Goal: Check status: Check status

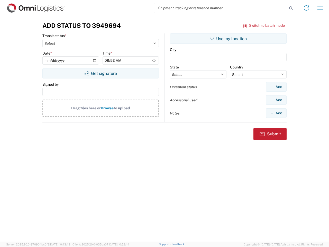
click at [221, 8] on input "search" at bounding box center [220, 8] width 133 height 10
click at [291, 8] on icon at bounding box center [291, 8] width 7 height 7
click at [307, 8] on icon at bounding box center [307, 8] width 8 height 8
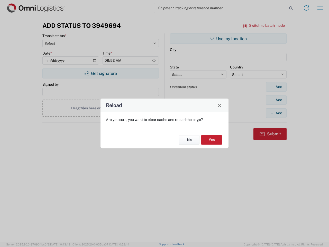
click at [321, 8] on div "Reload Are you sure, you want to clear cache and reload the page? No Yes" at bounding box center [164, 123] width 329 height 247
click at [264, 25] on div "Reload Are you sure, you want to clear cache and reload the page? No Yes" at bounding box center [164, 123] width 329 height 247
click at [101, 73] on div "Reload Are you sure, you want to clear cache and reload the page? No Yes" at bounding box center [164, 123] width 329 height 247
click at [229, 39] on div "Reload Are you sure, you want to clear cache and reload the page? No Yes" at bounding box center [164, 123] width 329 height 247
click at [276, 87] on div "Reload Are you sure, you want to clear cache and reload the page? No Yes" at bounding box center [164, 123] width 329 height 247
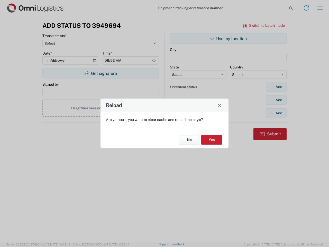
click at [276, 100] on div "Reload Are you sure, you want to clear cache and reload the page? No Yes" at bounding box center [164, 123] width 329 height 247
click at [276, 113] on div "Reload Are you sure, you want to clear cache and reload the page? No Yes" at bounding box center [164, 123] width 329 height 247
